Goal: Task Accomplishment & Management: Use online tool/utility

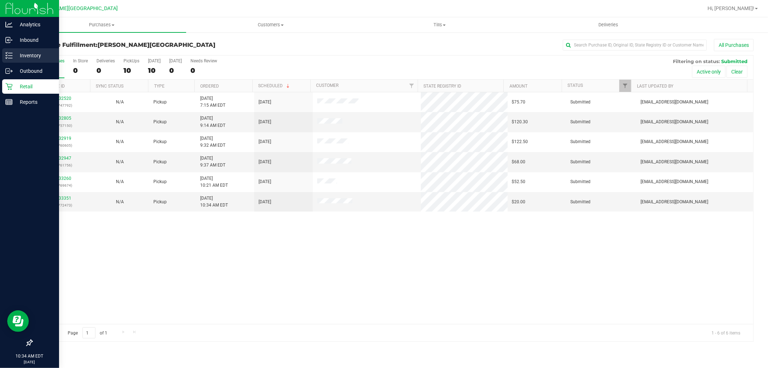
click at [21, 52] on p "Inventory" at bounding box center [34, 55] width 43 height 9
click at [29, 55] on p "Inventory" at bounding box center [34, 55] width 43 height 9
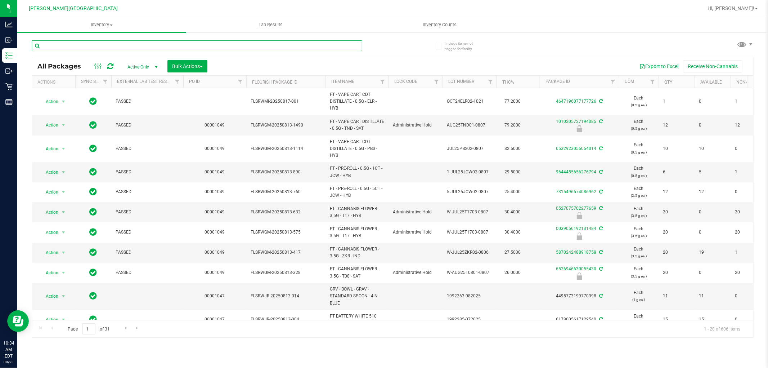
click at [111, 42] on input "text" at bounding box center [197, 45] width 331 height 11
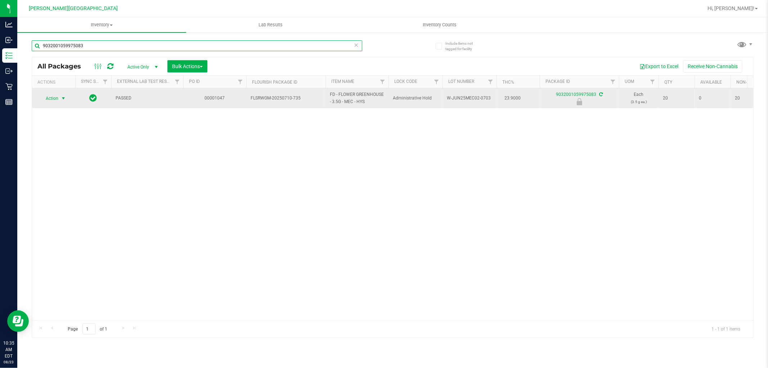
type input "9032001059975083"
click at [56, 97] on span "Action" at bounding box center [48, 98] width 19 height 10
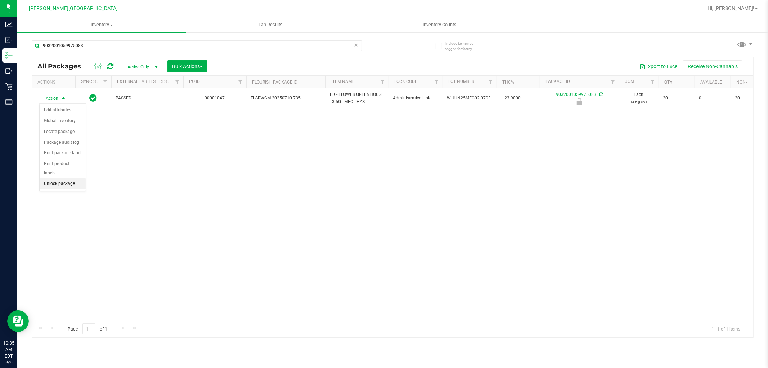
click at [53, 185] on li "Unlock package" at bounding box center [63, 183] width 46 height 11
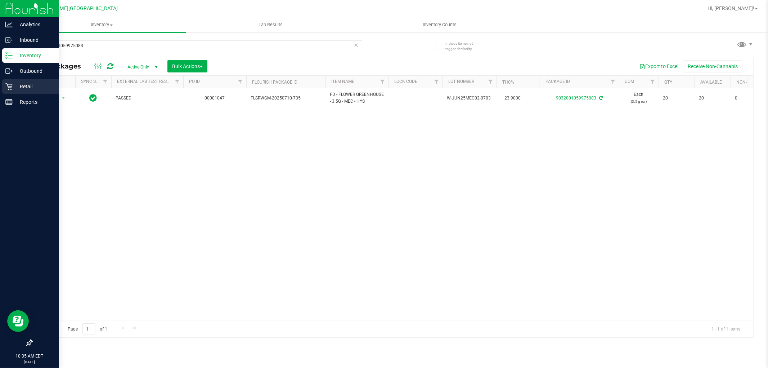
click at [9, 86] on icon at bounding box center [8, 86] width 7 height 7
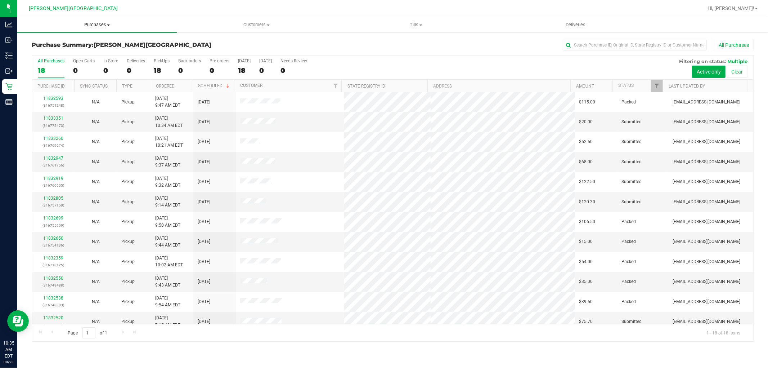
click at [95, 26] on span "Purchases" at bounding box center [97, 25] width 160 height 6
click at [58, 48] on li "Fulfillment" at bounding box center [97, 52] width 160 height 9
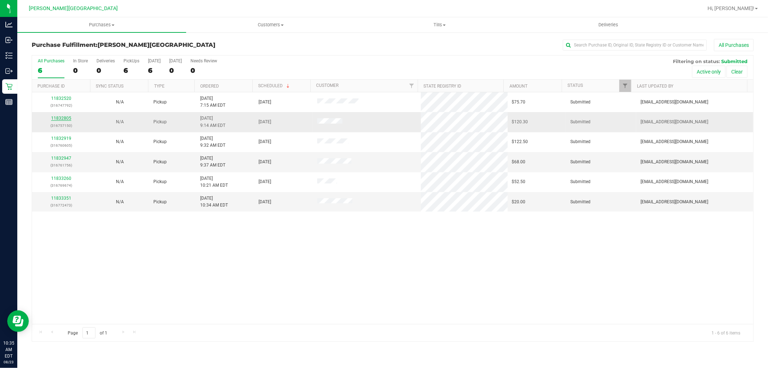
click at [61, 119] on link "11832805" at bounding box center [61, 118] width 20 height 5
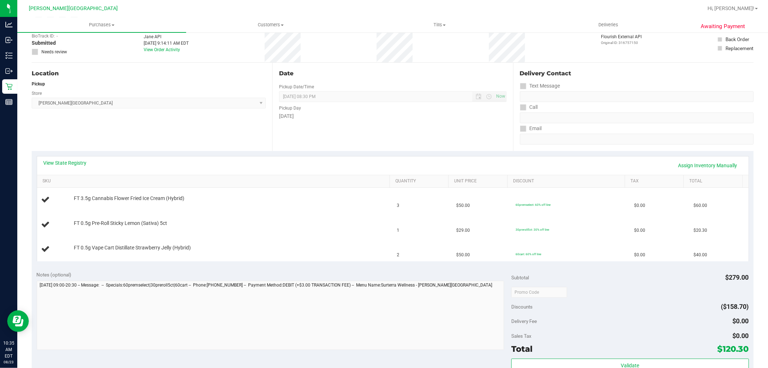
scroll to position [120, 0]
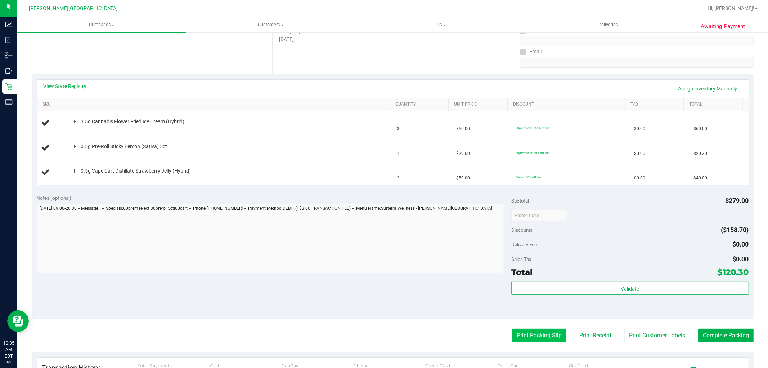
click at [538, 336] on button "Print Packing Slip" at bounding box center [539, 335] width 54 height 14
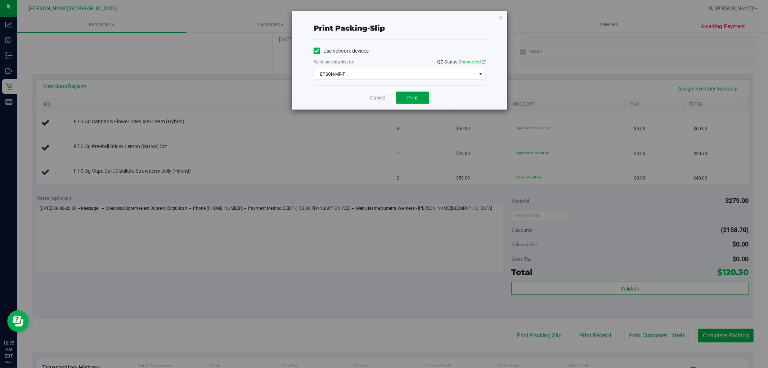
click at [413, 95] on span "Print" at bounding box center [412, 98] width 11 height 6
click at [500, 18] on icon "button" at bounding box center [500, 17] width 5 height 9
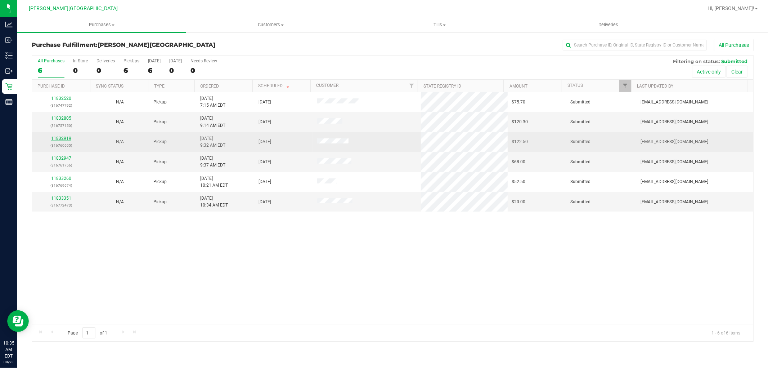
click at [58, 138] on link "11832919" at bounding box center [61, 138] width 20 height 5
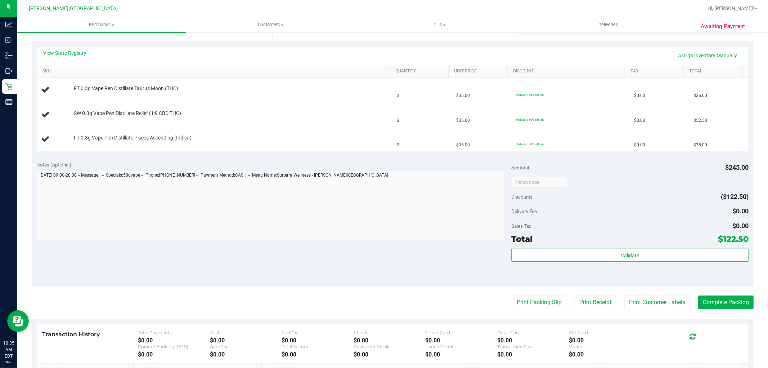
scroll to position [160, 0]
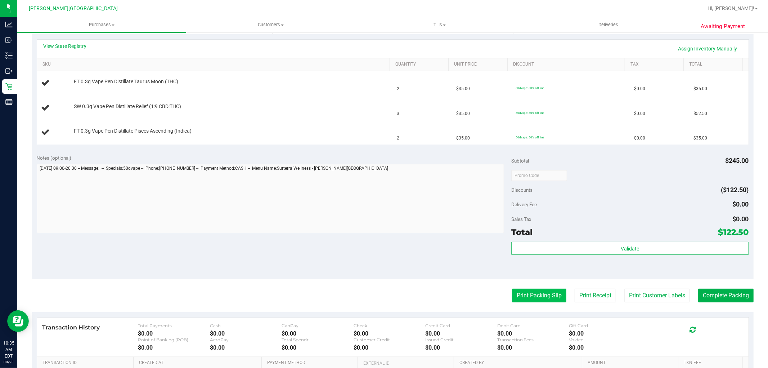
click at [548, 296] on button "Print Packing Slip" at bounding box center [539, 296] width 54 height 14
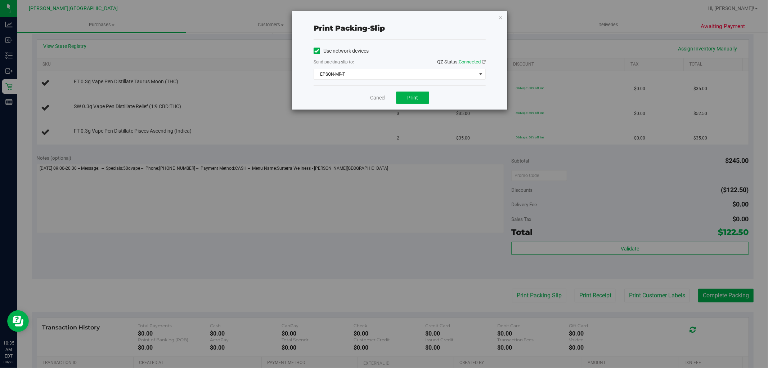
click at [423, 104] on div "Cancel Print" at bounding box center [400, 97] width 172 height 24
click at [406, 96] on button "Print" at bounding box center [412, 97] width 33 height 12
click at [499, 17] on icon "button" at bounding box center [500, 17] width 5 height 9
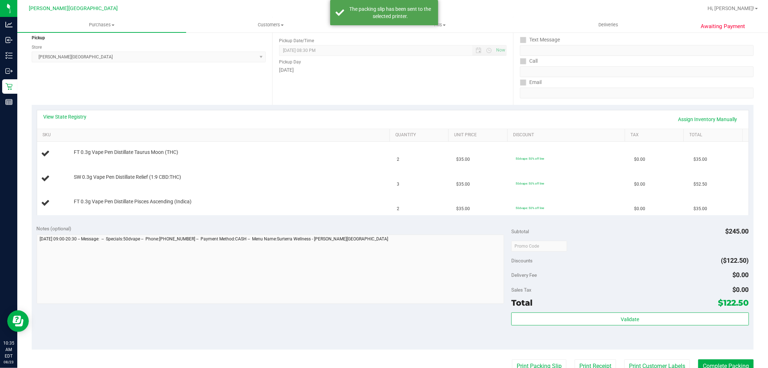
scroll to position [0, 0]
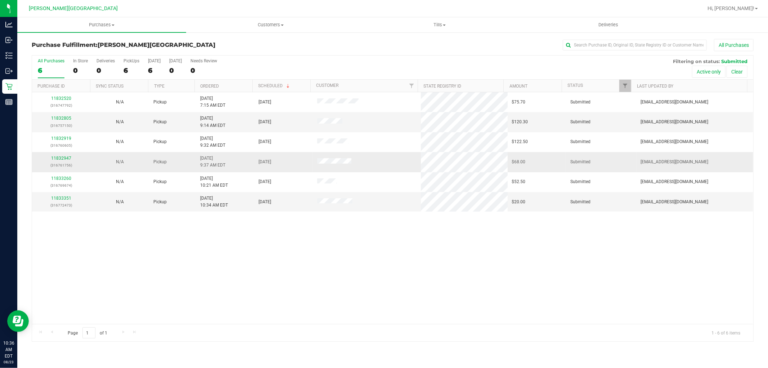
click at [66, 161] on div "11832947 (316761756)" at bounding box center [61, 162] width 50 height 14
click at [65, 159] on link "11832947" at bounding box center [61, 158] width 20 height 5
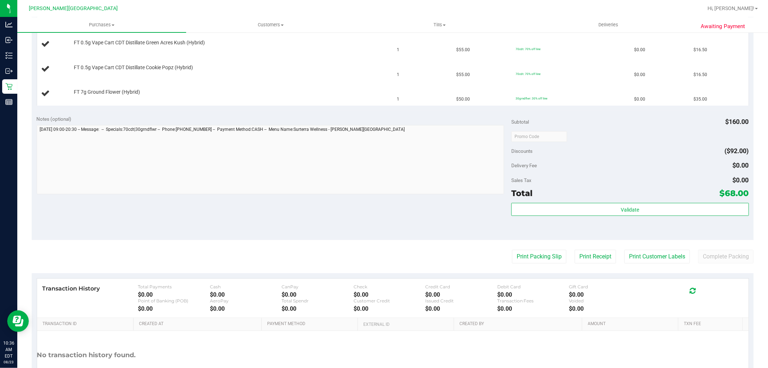
scroll to position [200, 0]
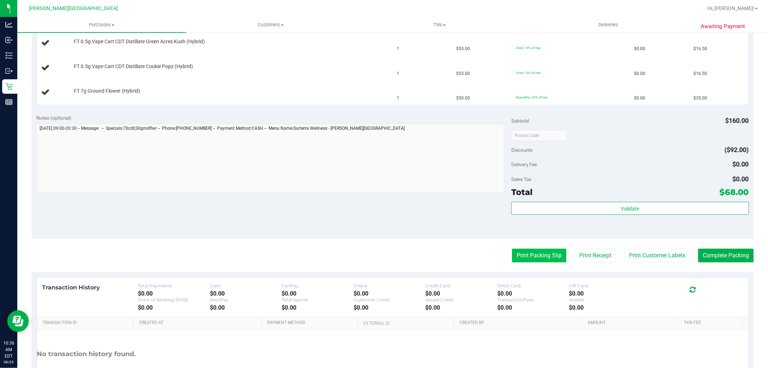
click at [522, 256] on button "Print Packing Slip" at bounding box center [539, 256] width 54 height 14
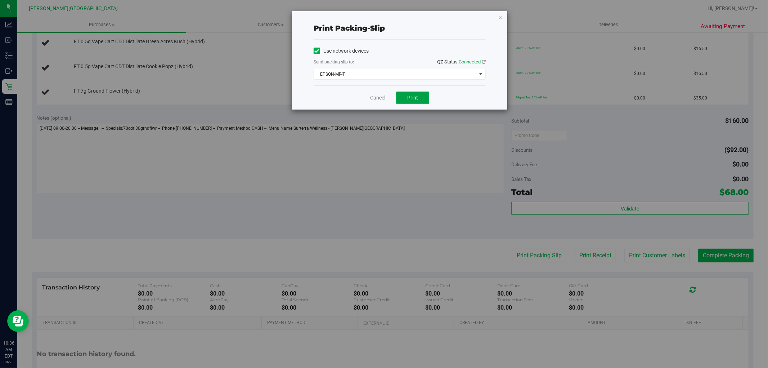
click at [401, 94] on button "Print" at bounding box center [412, 97] width 33 height 12
click at [501, 16] on icon "button" at bounding box center [500, 17] width 5 height 9
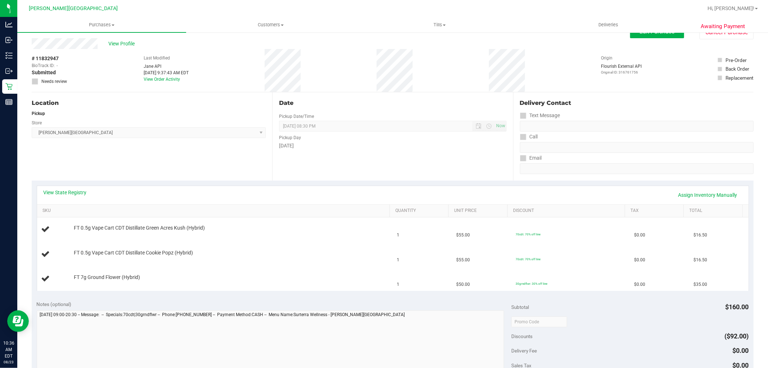
scroll to position [0, 0]
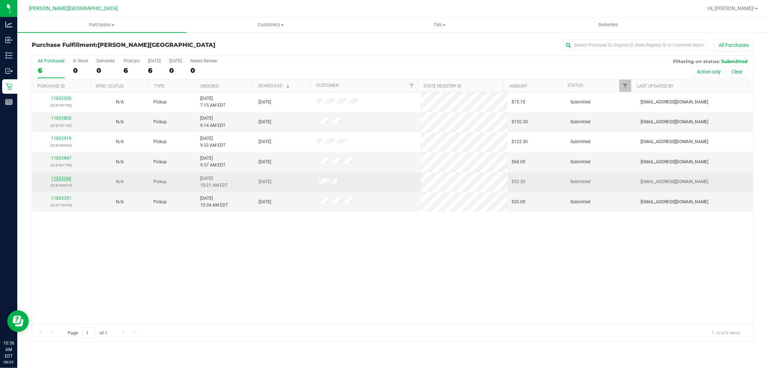
click at [65, 181] on link "11833260" at bounding box center [61, 178] width 20 height 5
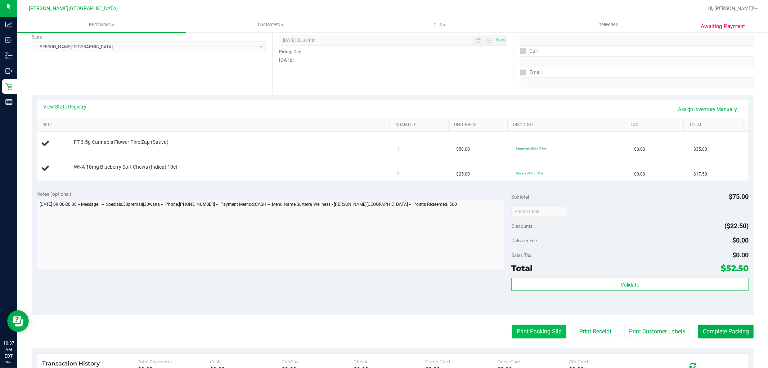
scroll to position [160, 0]
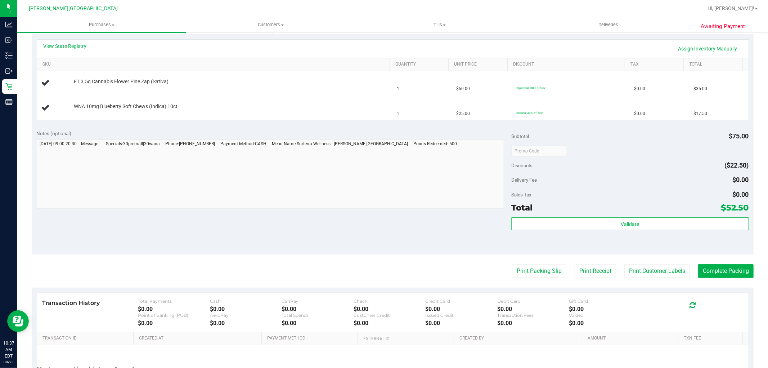
click at [542, 283] on purchase-details "Back Edit Purchase Cancel Purchase View Profile # 11833260 BioTrack ID: - Submi…" at bounding box center [393, 150] width 722 height 543
click at [543, 272] on button "Print Packing Slip" at bounding box center [539, 271] width 54 height 14
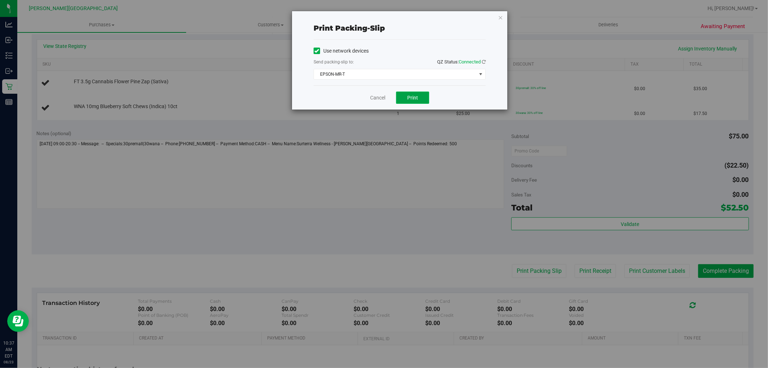
click at [416, 97] on span "Print" at bounding box center [412, 98] width 11 height 6
click at [502, 16] on icon "button" at bounding box center [500, 17] width 5 height 9
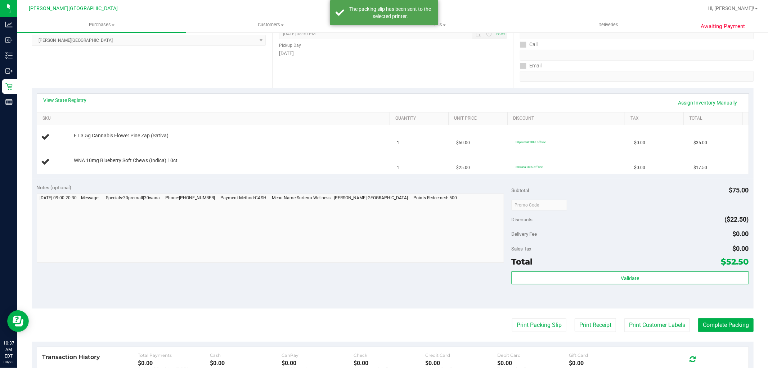
scroll to position [0, 0]
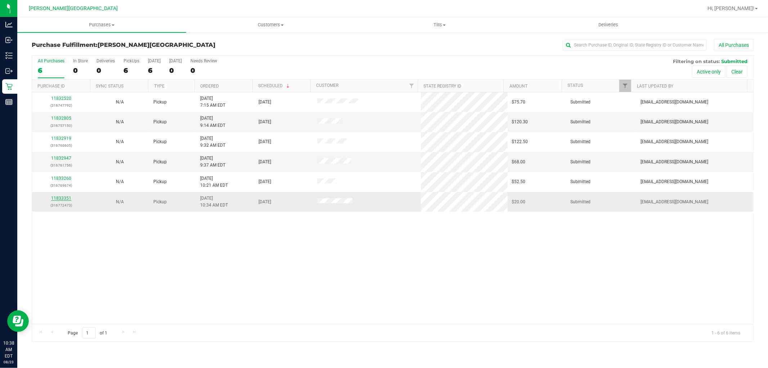
click at [59, 200] on link "11833351" at bounding box center [61, 198] width 20 height 5
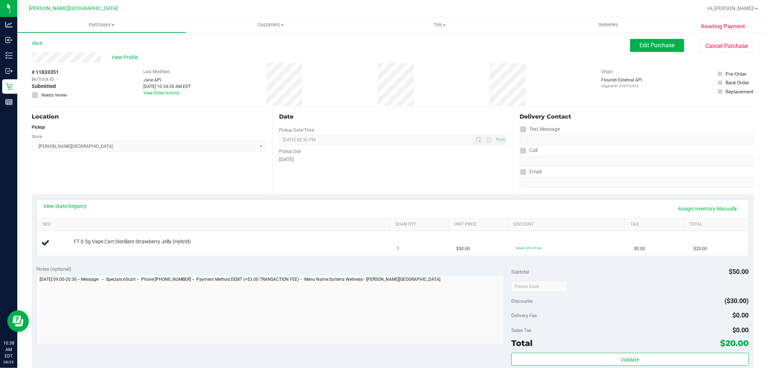
scroll to position [160, 0]
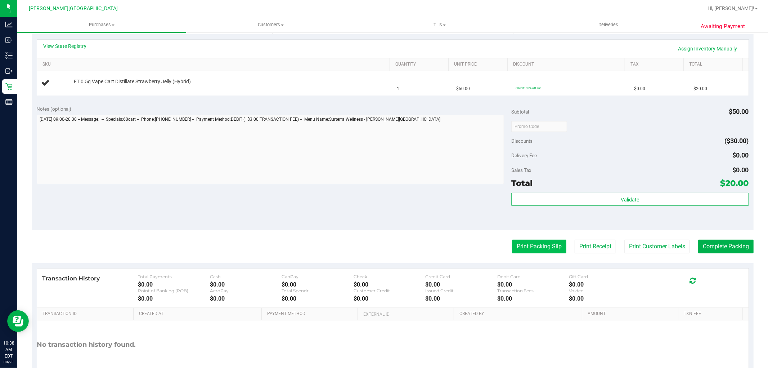
click at [554, 246] on button "Print Packing Slip" at bounding box center [539, 247] width 54 height 14
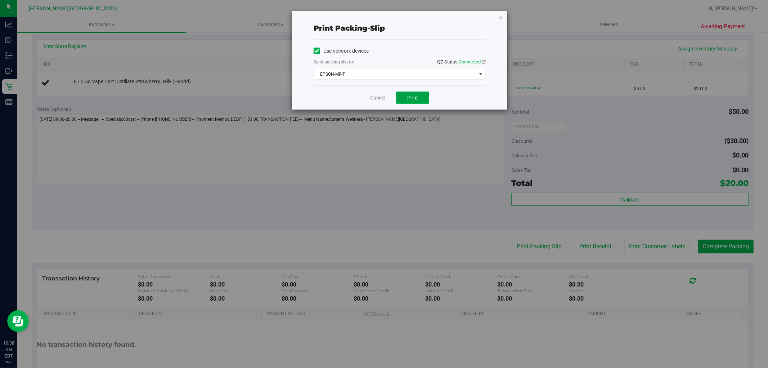
click at [424, 94] on button "Print" at bounding box center [412, 97] width 33 height 12
click at [501, 17] on icon "button" at bounding box center [500, 17] width 5 height 9
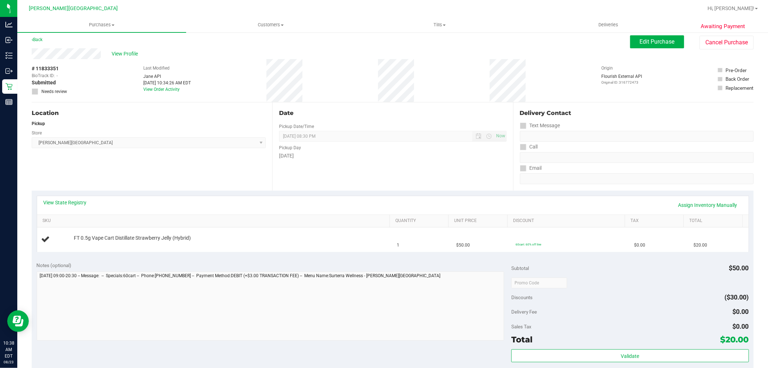
scroll to position [0, 0]
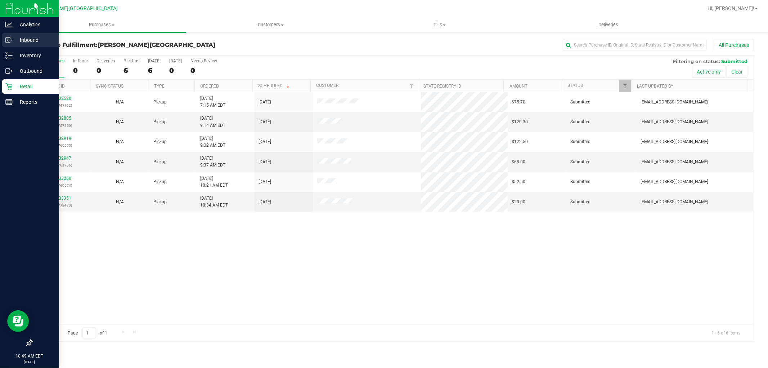
click at [21, 47] on div "Inbound" at bounding box center [30, 40] width 57 height 14
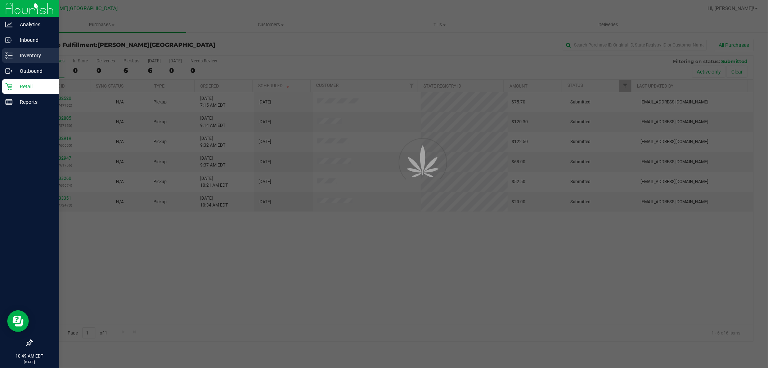
click at [23, 53] on p "Inventory" at bounding box center [34, 55] width 43 height 9
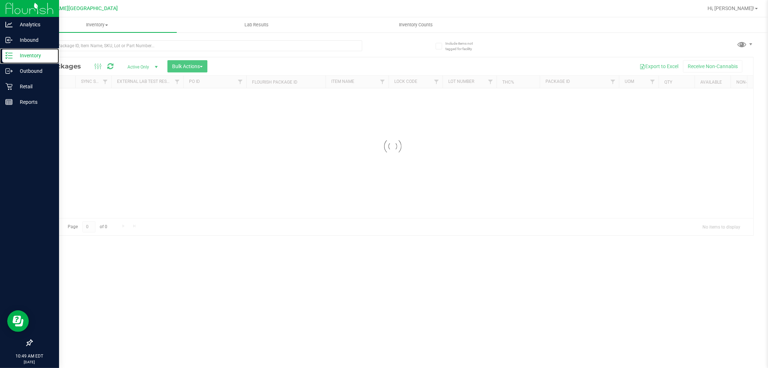
click at [23, 53] on p "Inventory" at bounding box center [34, 55] width 43 height 9
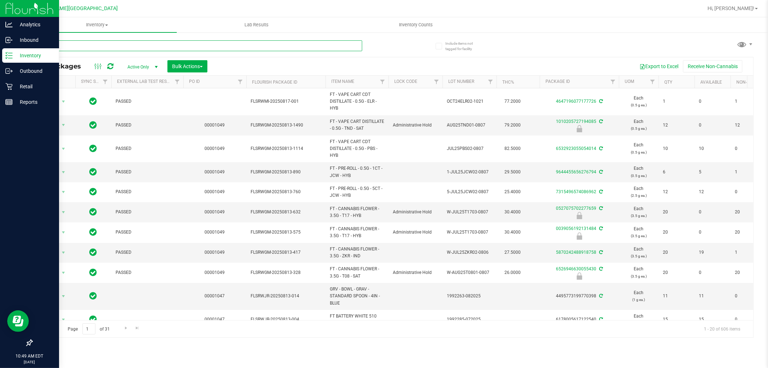
click at [122, 47] on input "text" at bounding box center [197, 45] width 331 height 11
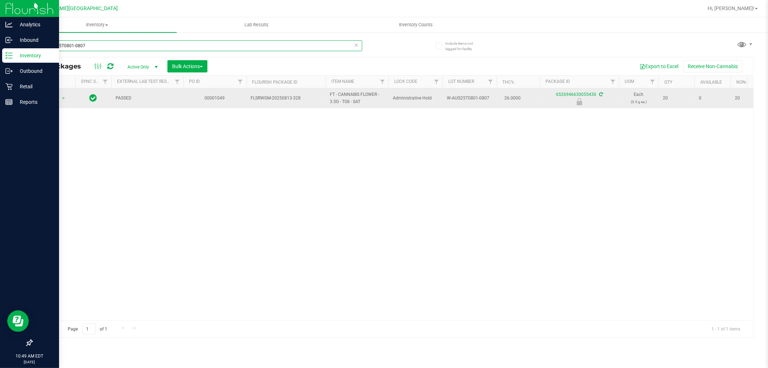
type input "W-AUG25T0801-0807"
click at [58, 94] on span "Action" at bounding box center [48, 98] width 19 height 10
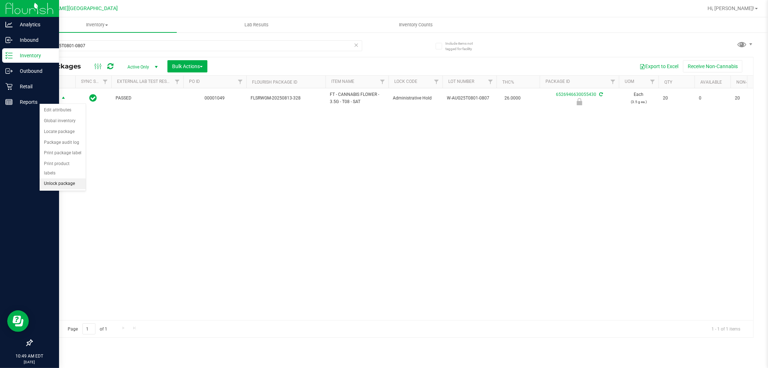
click at [70, 183] on li "Unlock package" at bounding box center [63, 183] width 46 height 11
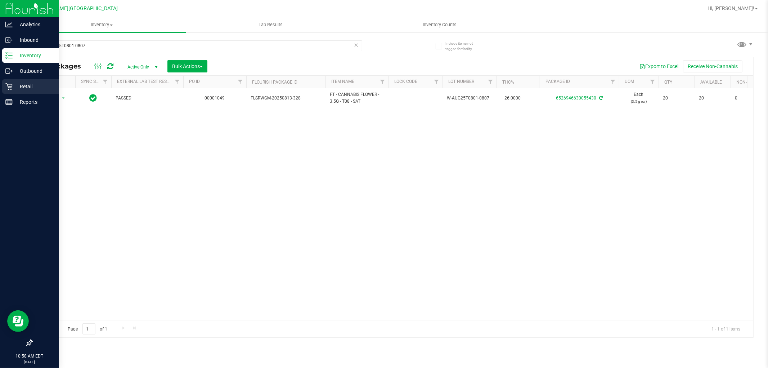
click at [26, 89] on p "Retail" at bounding box center [34, 86] width 43 height 9
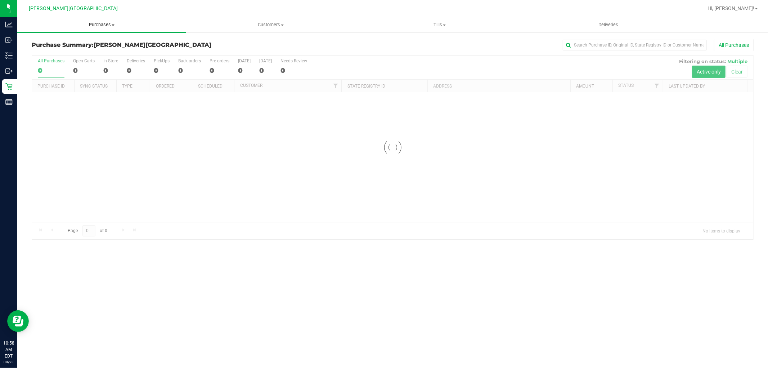
click at [93, 25] on span "Purchases" at bounding box center [101, 25] width 169 height 6
click at [70, 51] on li "Fulfillment" at bounding box center [101, 52] width 169 height 9
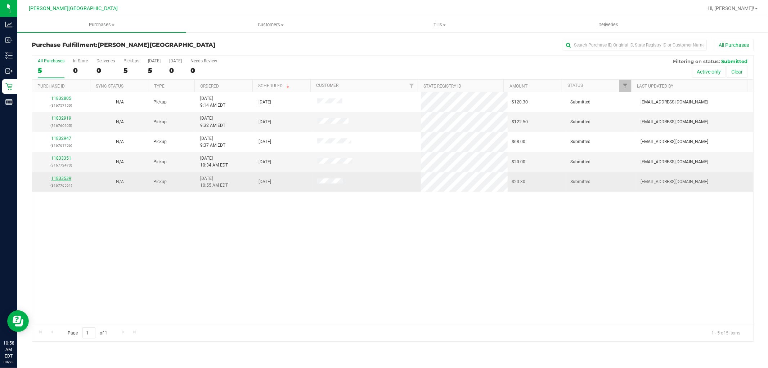
click at [65, 179] on link "11833539" at bounding box center [61, 178] width 20 height 5
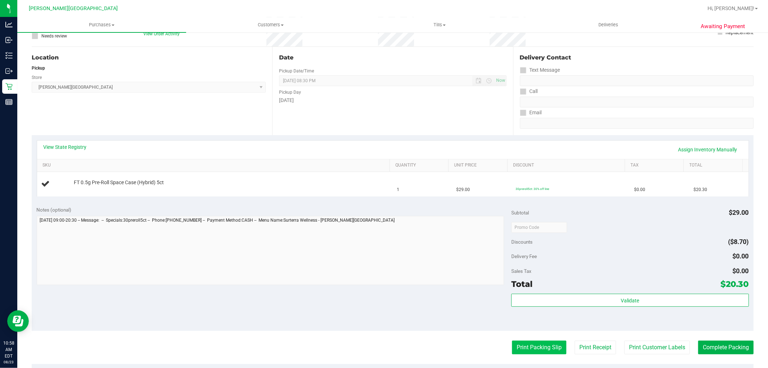
scroll to position [160, 0]
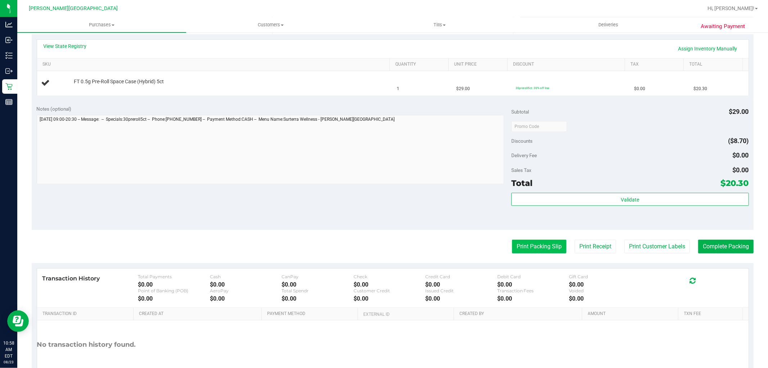
click at [513, 249] on button "Print Packing Slip" at bounding box center [539, 247] width 54 height 14
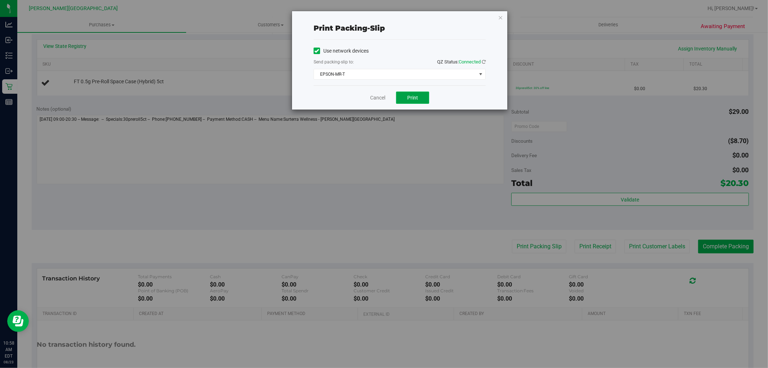
click at [413, 94] on button "Print" at bounding box center [412, 97] width 33 height 12
click at [504, 17] on div "Print packing-slip Use network devices Send packing-slip to: QZ Status: Connect…" at bounding box center [399, 60] width 215 height 98
click at [500, 17] on icon "button" at bounding box center [500, 17] width 5 height 9
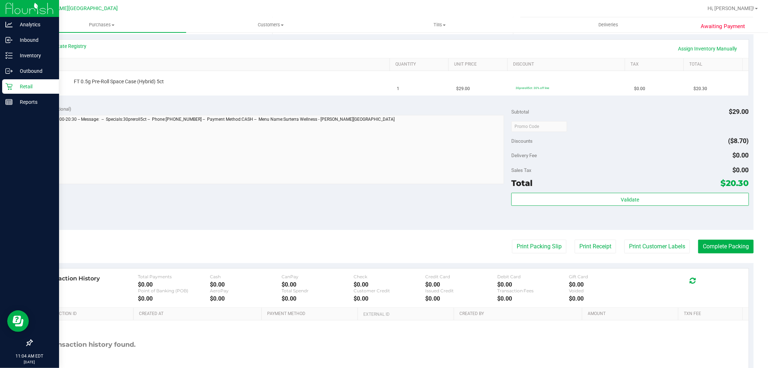
click at [5, 87] on div "Retail" at bounding box center [30, 86] width 57 height 14
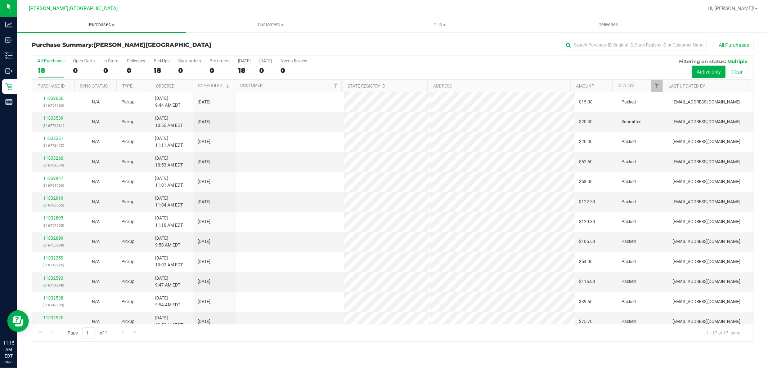
click at [95, 26] on span "Purchases" at bounding box center [101, 25] width 169 height 6
click at [53, 54] on span "Fulfillment" at bounding box center [39, 52] width 45 height 6
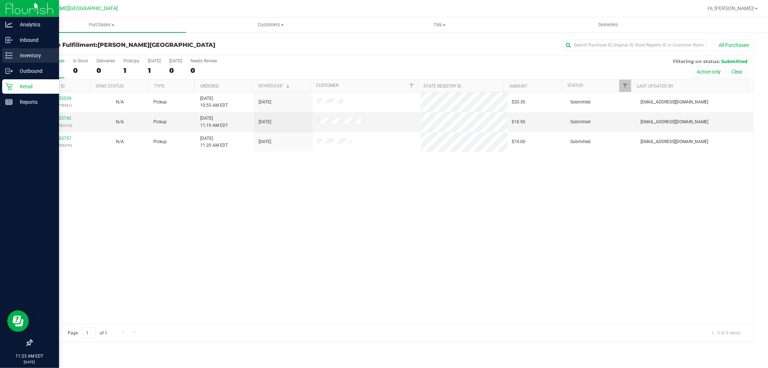
click at [13, 54] on p "Inventory" at bounding box center [34, 55] width 43 height 9
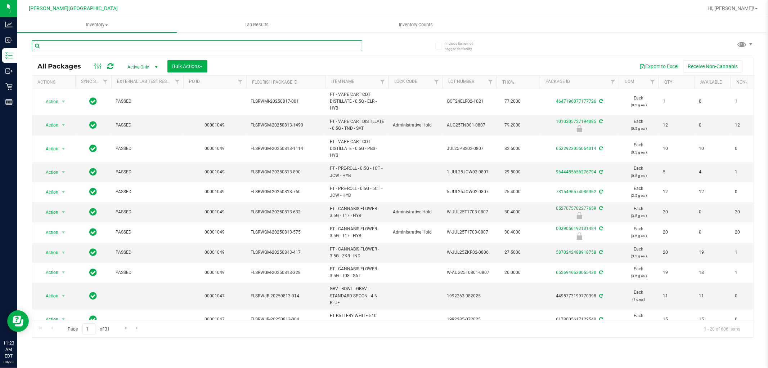
click at [137, 44] on input "text" at bounding box center [197, 45] width 331 height 11
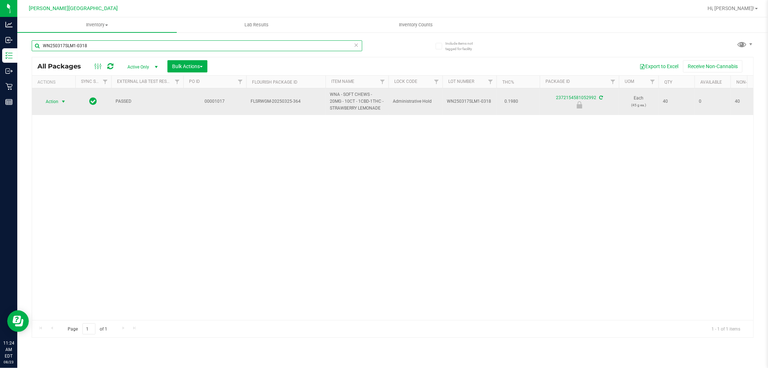
type input "WN250317SLM1-0318"
click at [55, 99] on span "Action" at bounding box center [48, 102] width 19 height 10
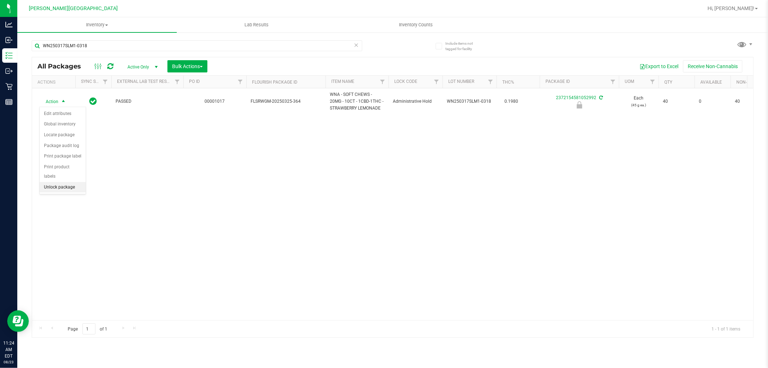
click at [68, 188] on li "Unlock package" at bounding box center [63, 187] width 46 height 11
